Goal: Find specific page/section: Find specific page/section

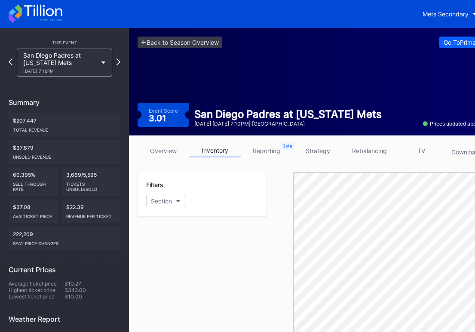
click at [76, 62] on div "San Diego Padres at [US_STATE] Mets [DATE] 7:10PM" at bounding box center [60, 63] width 74 height 22
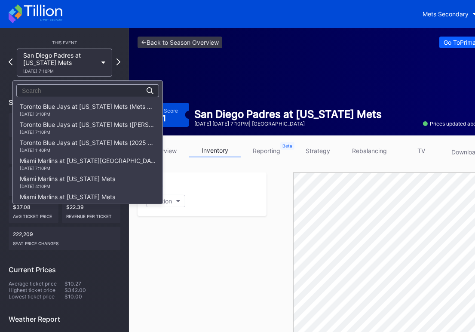
scroll to position [1355, 0]
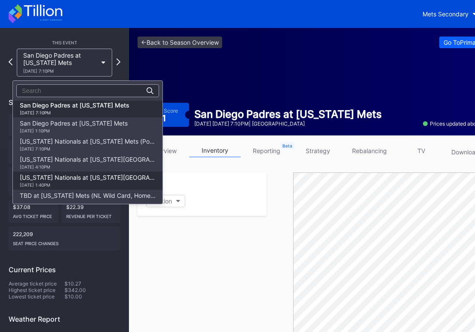
click at [45, 177] on div "[US_STATE] Nationals at [US_STATE] Mets [DATE] 1:40PM" at bounding box center [88, 181] width 136 height 14
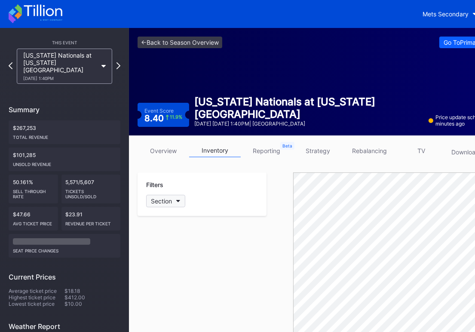
click at [177, 200] on icon "button" at bounding box center [178, 201] width 4 height 3
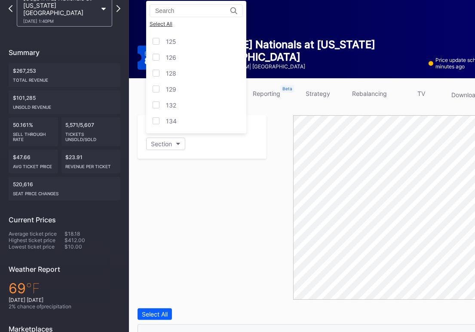
scroll to position [57, 0]
click at [182, 75] on div "112" at bounding box center [196, 77] width 100 height 16
click at [174, 89] on div "121" at bounding box center [170, 92] width 9 height 7
click at [174, 105] on div "122" at bounding box center [171, 108] width 10 height 7
click at [174, 121] on div "123" at bounding box center [171, 124] width 10 height 7
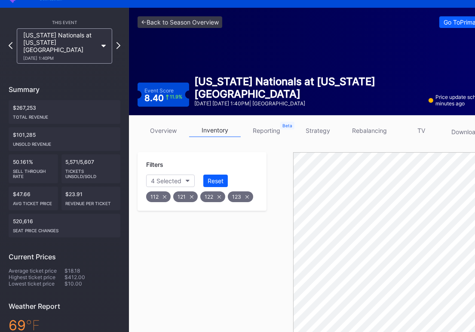
scroll to position [0, 0]
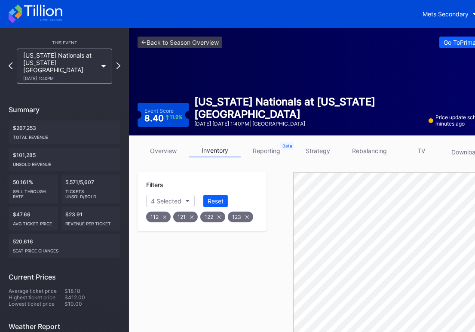
click at [22, 58] on div "[US_STATE] Nationals at [US_STATE] Mets [DATE] 1:40PM" at bounding box center [64, 66] width 95 height 35
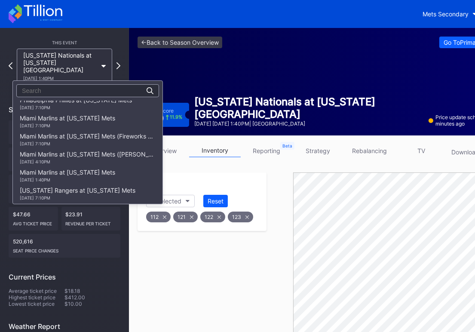
scroll to position [1312, 0]
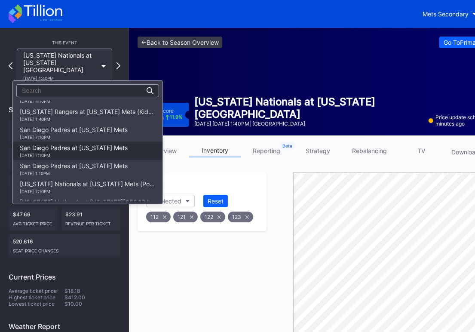
click at [46, 151] on div "San Diego Padres at [US_STATE] Mets [DATE] 7:10PM" at bounding box center [74, 151] width 108 height 14
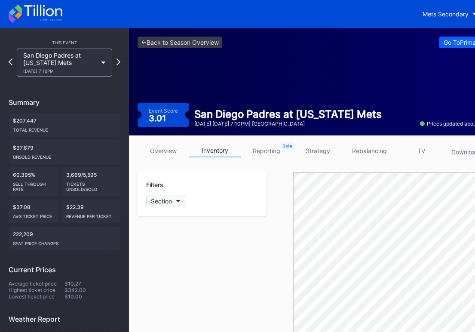
click at [175, 198] on button "Section" at bounding box center [165, 201] width 39 height 12
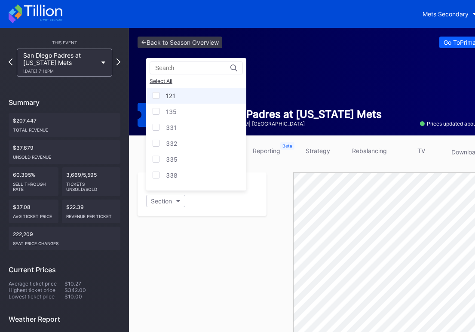
click at [182, 90] on div "121" at bounding box center [196, 96] width 100 height 16
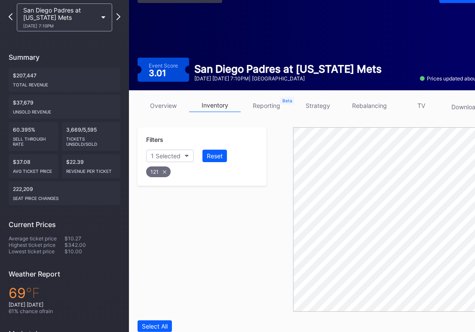
scroll to position [57, 0]
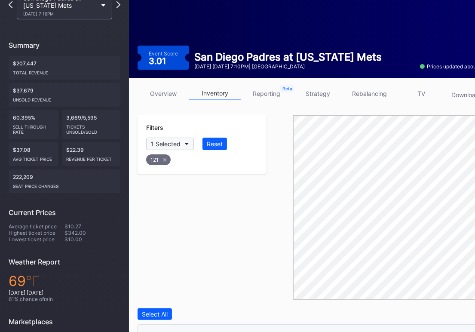
click at [187, 140] on button "1 Selected" at bounding box center [170, 144] width 48 height 12
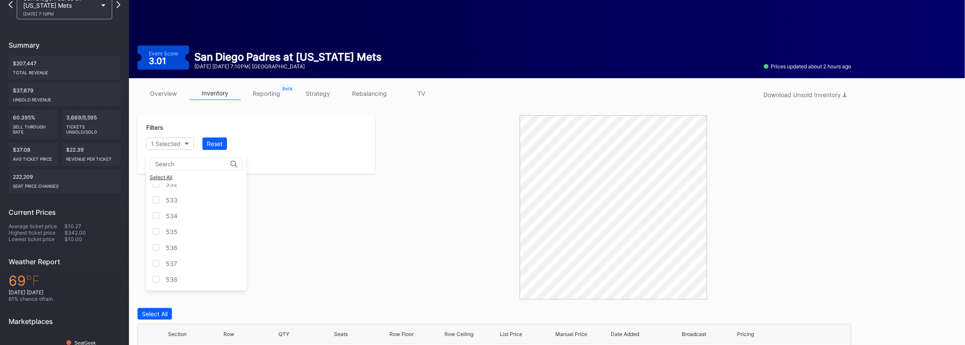
scroll to position [983, 0]
